Goal: Find specific page/section: Find specific page/section

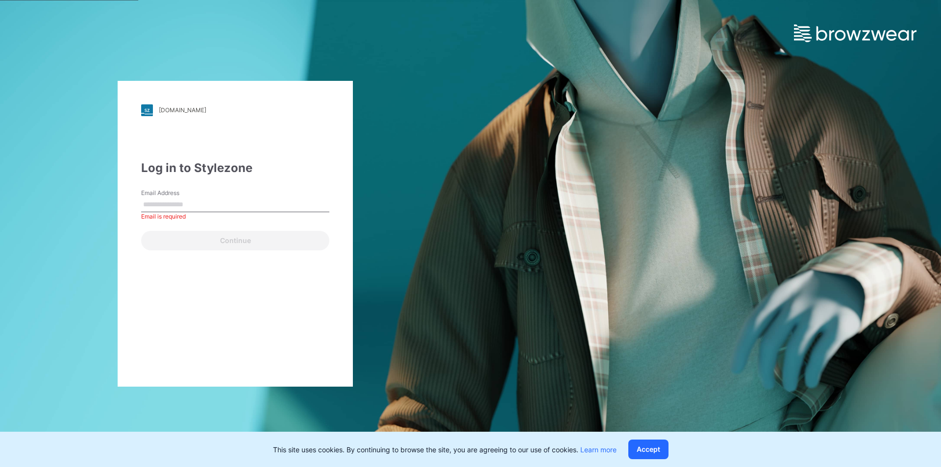
click at [257, 199] on input "Email Address" at bounding box center [235, 204] width 188 height 15
type input "**********"
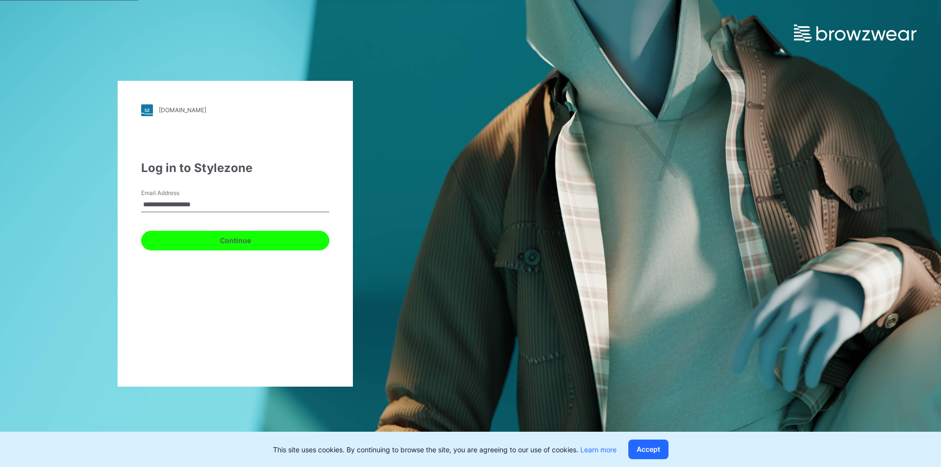
click at [211, 240] on button "Continue" at bounding box center [235, 241] width 188 height 20
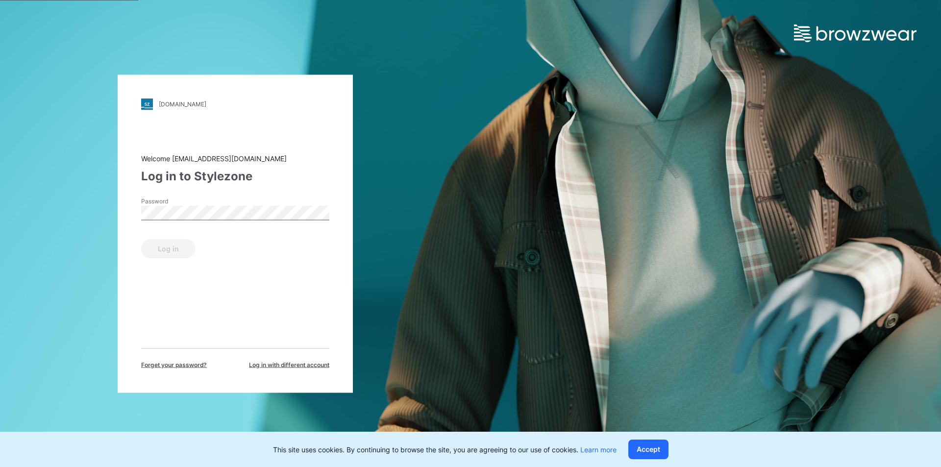
click at [238, 222] on div "Password" at bounding box center [235, 210] width 188 height 29
click at [170, 245] on button "Log in" at bounding box center [168, 249] width 54 height 20
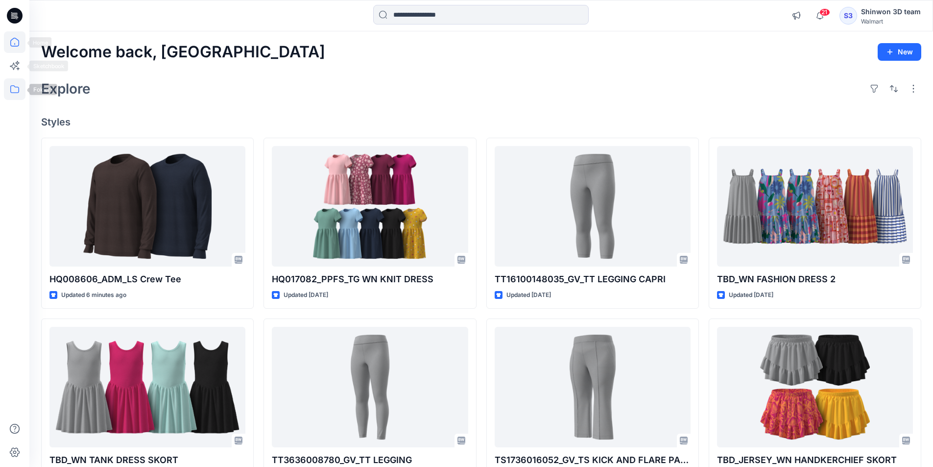
click at [7, 88] on icon at bounding box center [15, 89] width 22 height 22
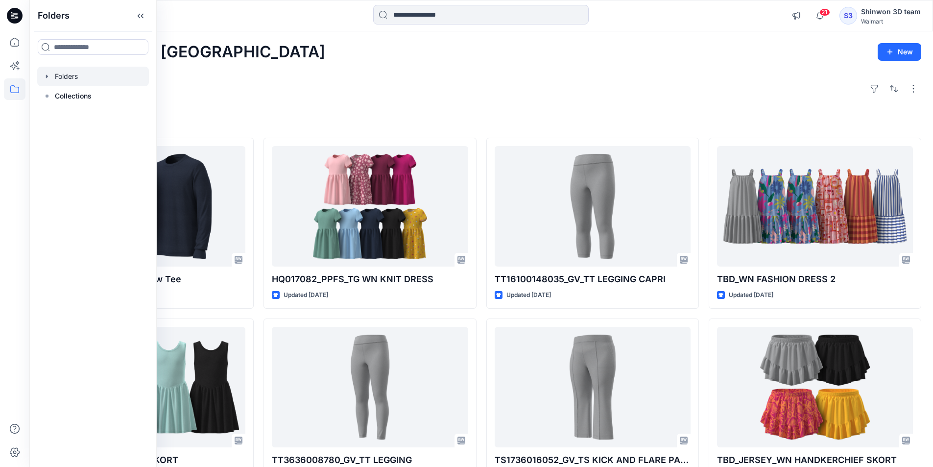
click at [76, 76] on div at bounding box center [93, 77] width 112 height 20
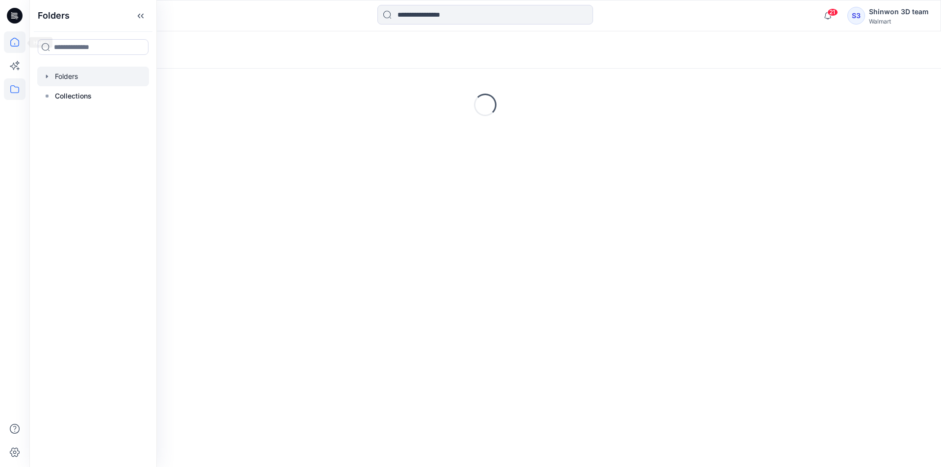
click at [17, 42] on icon at bounding box center [15, 42] width 22 height 22
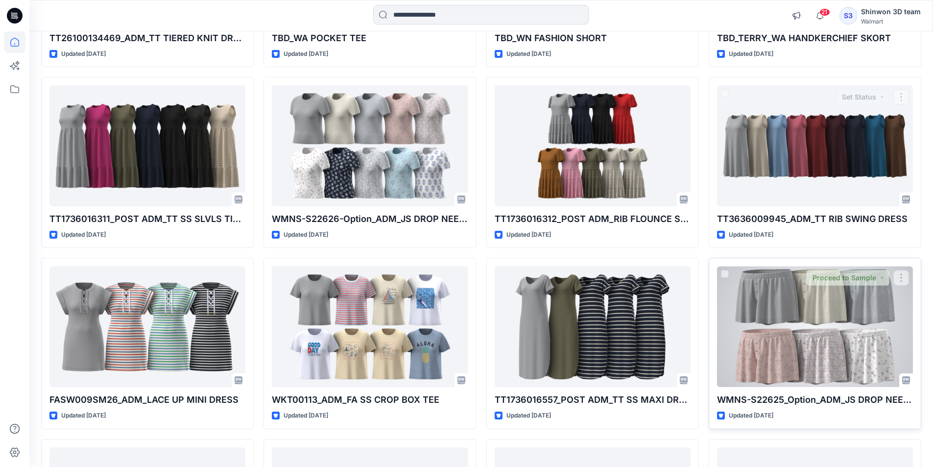
scroll to position [691, 0]
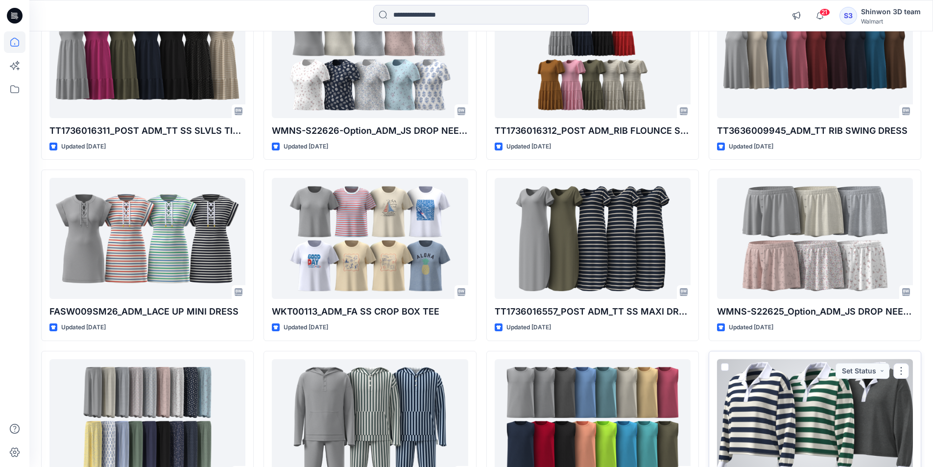
click at [768, 406] on div at bounding box center [815, 419] width 196 height 121
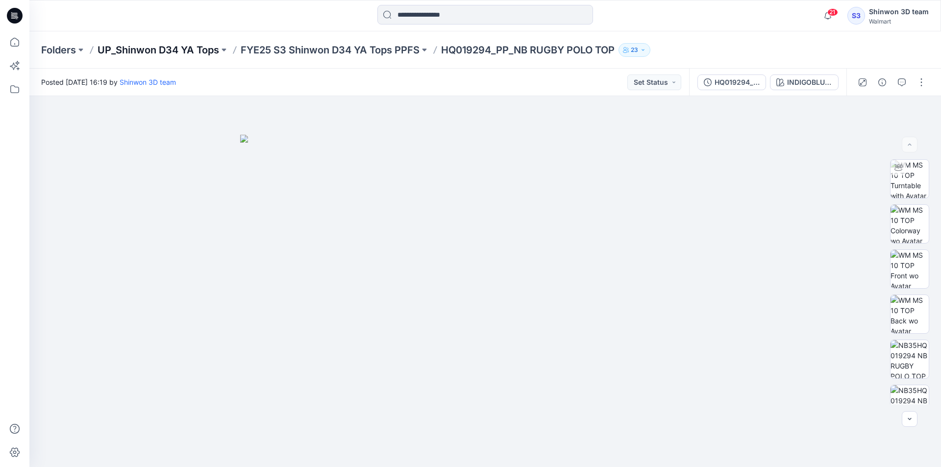
click at [197, 53] on p "UP_Shinwon D34 YA Tops" at bounding box center [159, 50] width 122 height 14
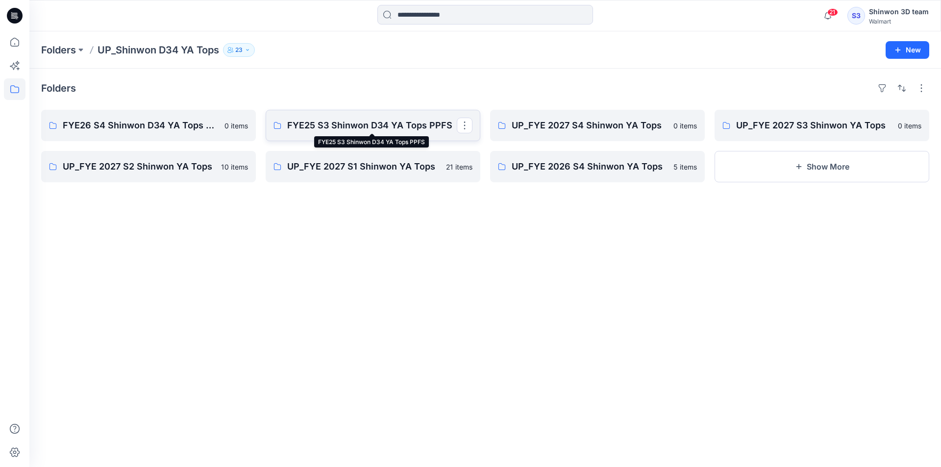
click at [327, 124] on p "FYE25 S3 Shinwon D34 YA Tops PPFS" at bounding box center [372, 126] width 170 height 14
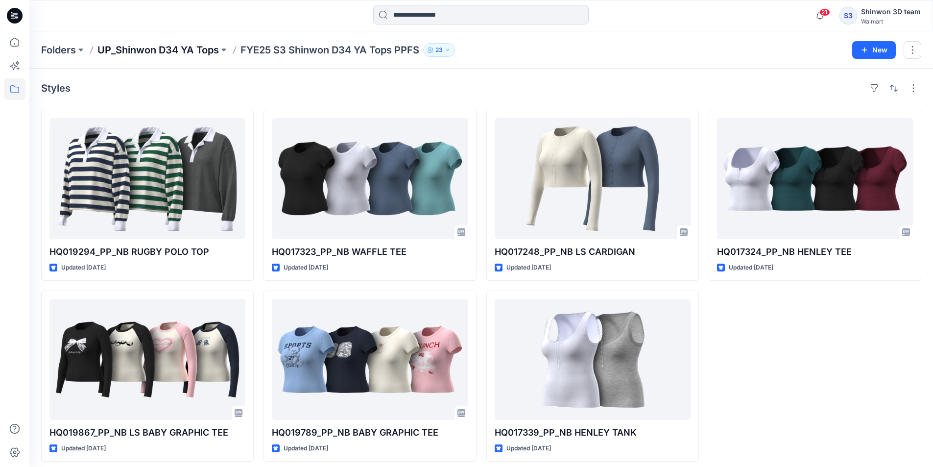
click at [200, 49] on p "UP_Shinwon D34 YA Tops" at bounding box center [159, 50] width 122 height 14
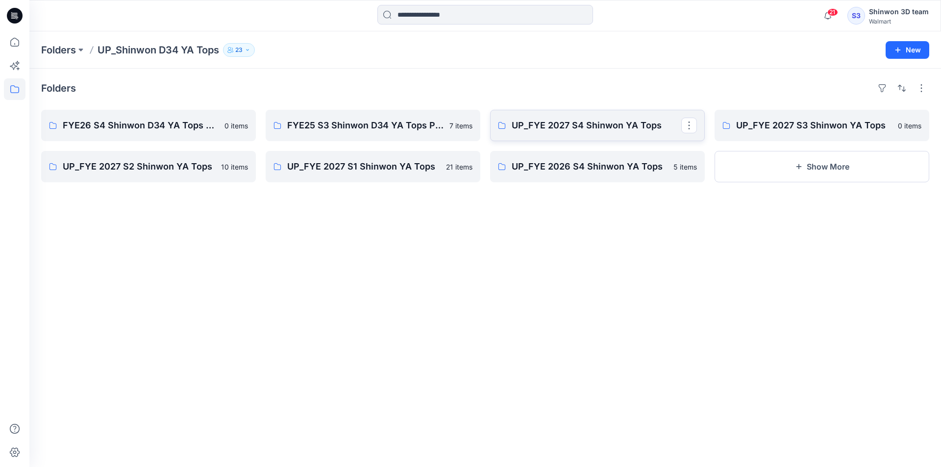
click at [600, 126] on p "UP_FYE 2027 S4 Shinwon YA Tops" at bounding box center [597, 126] width 170 height 14
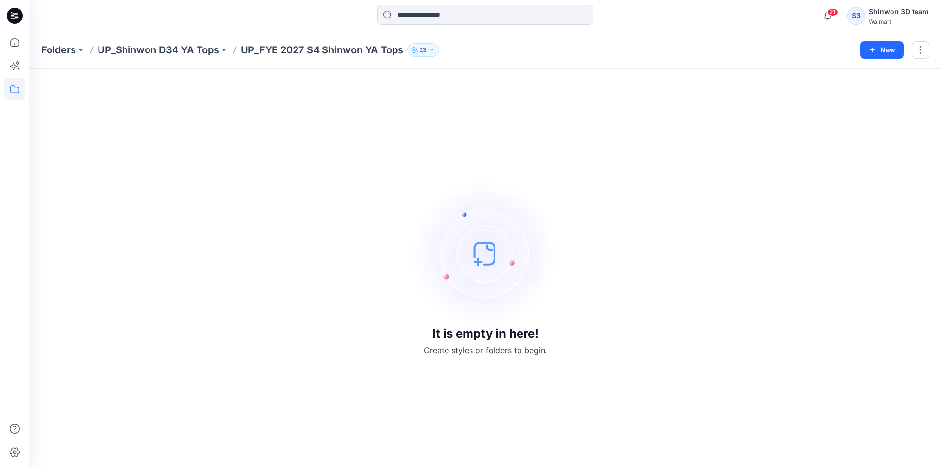
click at [167, 53] on p "UP_Shinwon D34 YA Tops" at bounding box center [159, 50] width 122 height 14
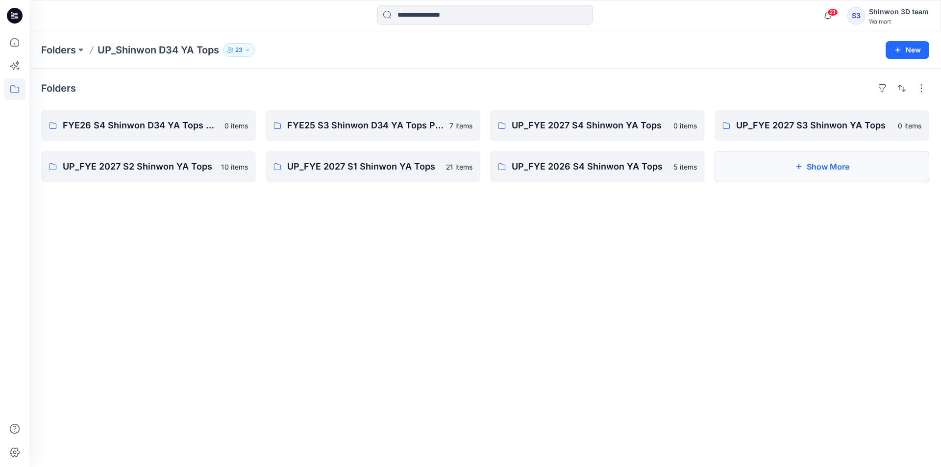
click at [809, 163] on button "Show More" at bounding box center [821, 166] width 215 height 31
